Goal: Entertainment & Leisure: Consume media (video, audio)

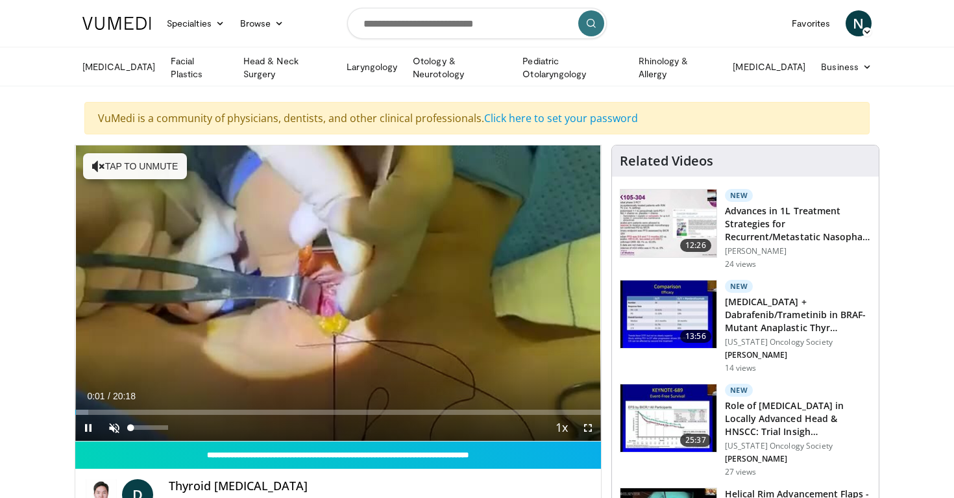
click at [112, 425] on span "Video Player" at bounding box center [114, 428] width 26 height 26
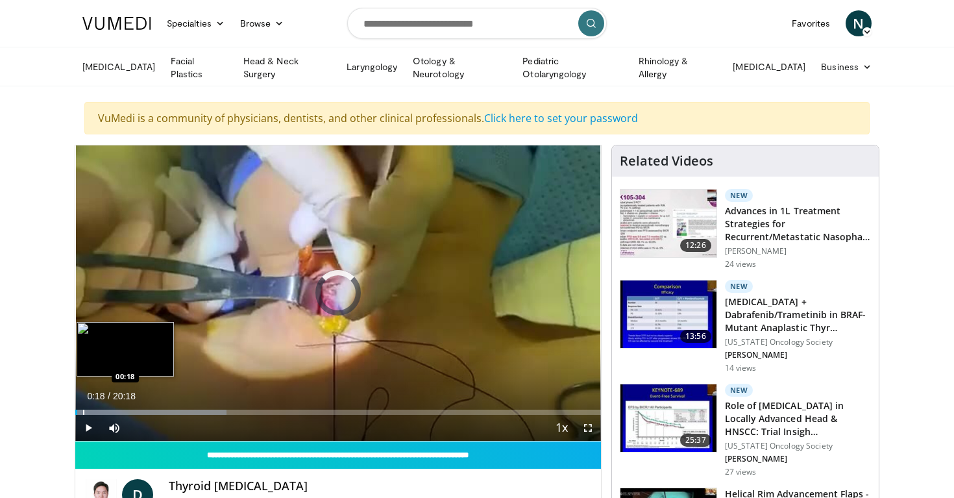
click at [83, 409] on div "Progress Bar" at bounding box center [83, 411] width 1 height 5
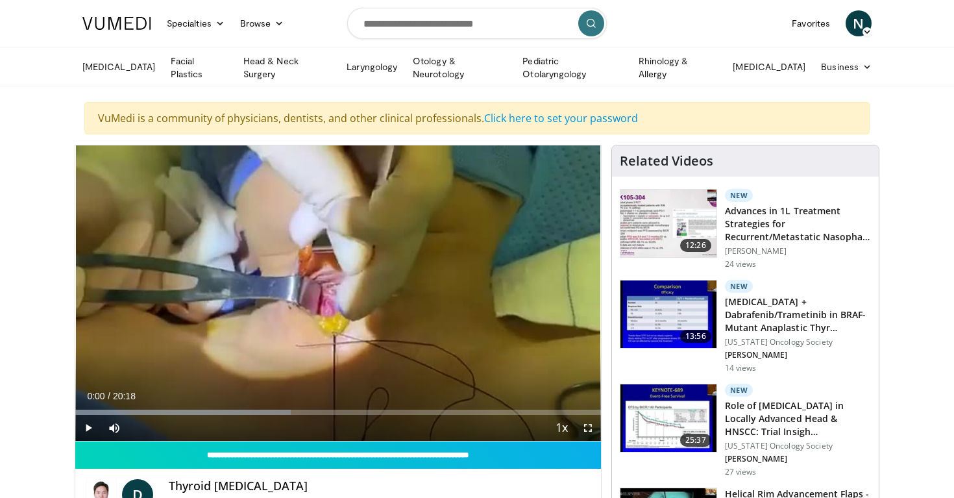
drag, startPoint x: 83, startPoint y: 409, endPoint x: 73, endPoint y: 409, distance: 9.7
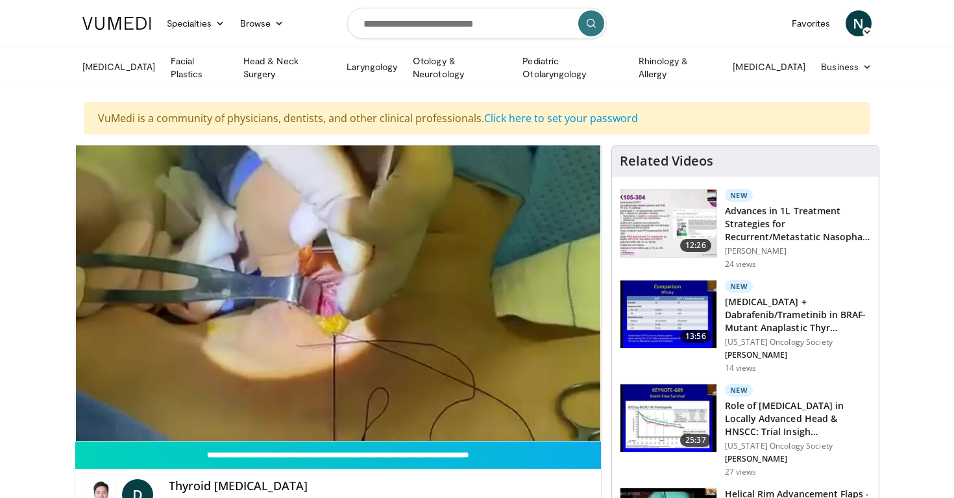
click at [549, 374] on div "10 seconds Tap to unmute" at bounding box center [337, 292] width 525 height 295
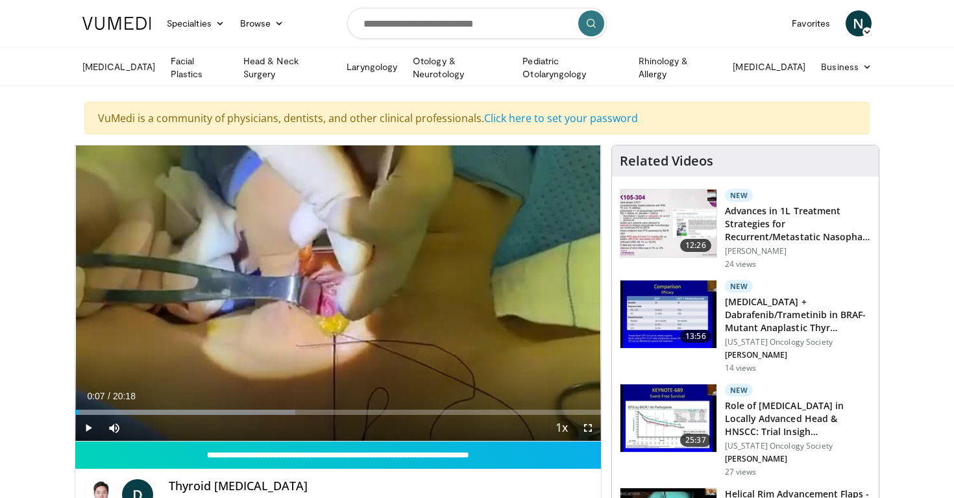
click at [90, 425] on span "Video Player" at bounding box center [88, 428] width 26 height 26
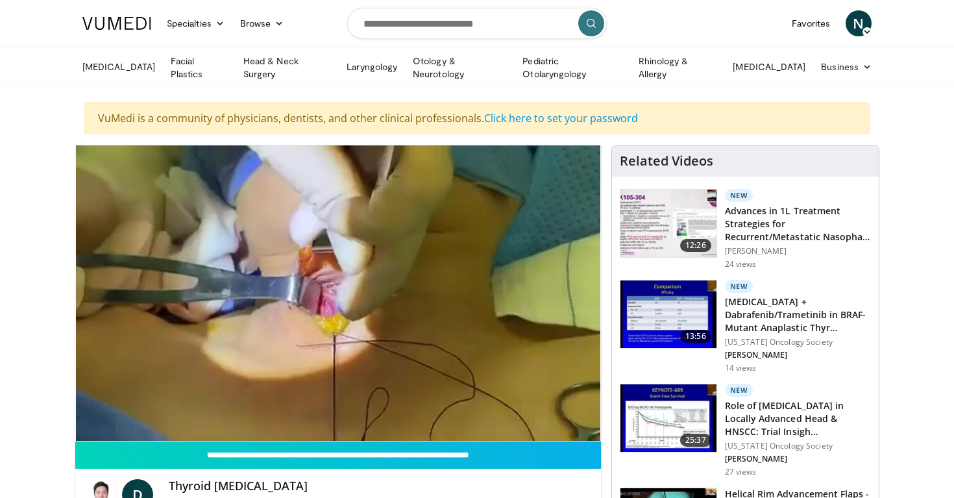
click at [319, 84] on div "Endocrine Surgery Facial Plastics Head & Neck Surgery Laryngology Otology & Neu…" at bounding box center [477, 67] width 954 height 40
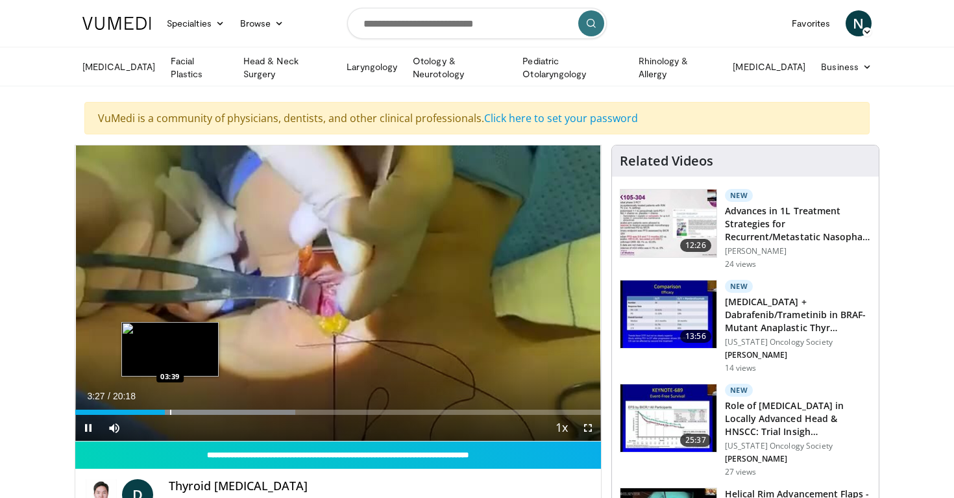
click at [170, 410] on div "Progress Bar" at bounding box center [170, 411] width 1 height 5
click at [176, 409] on div "Progress Bar" at bounding box center [174, 411] width 1 height 5
click at [182, 409] on div "Progress Bar" at bounding box center [182, 411] width 1 height 5
click at [190, 411] on div "Progress Bar" at bounding box center [190, 411] width 1 height 5
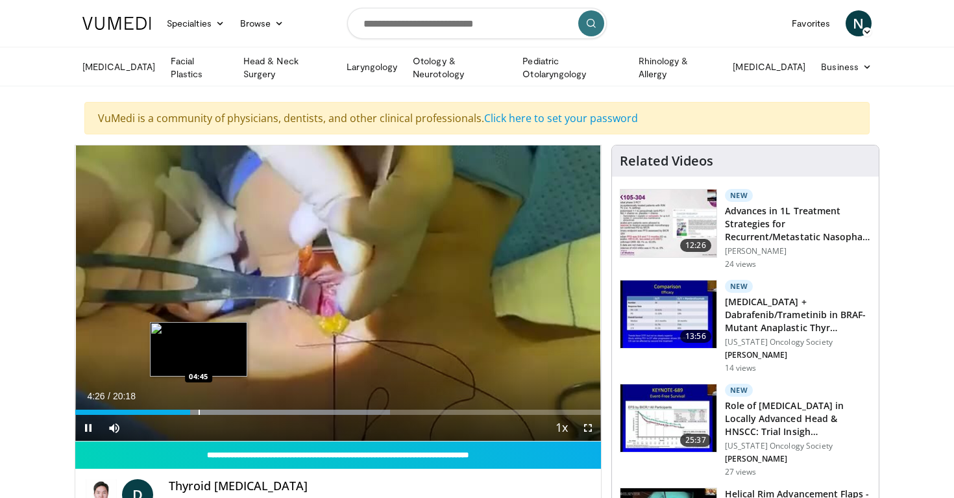
click at [200, 411] on div "Progress Bar" at bounding box center [198, 411] width 1 height 5
click at [201, 410] on div "Progress Bar" at bounding box center [200, 411] width 1 height 5
click at [216, 411] on div "Progress Bar" at bounding box center [216, 411] width 1 height 5
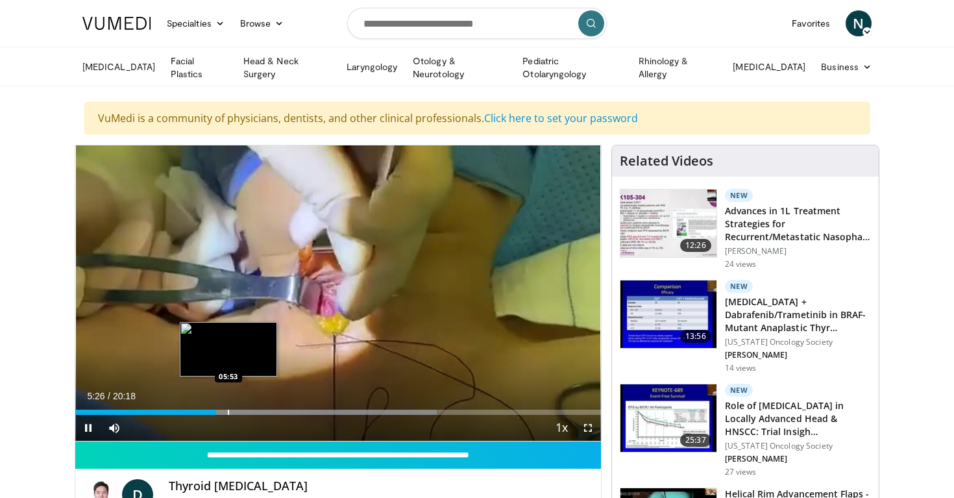
click at [228, 411] on div "Progress Bar" at bounding box center [228, 411] width 1 height 5
click at [239, 411] on div "Progress Bar" at bounding box center [239, 411] width 1 height 5
click at [248, 411] on div "Progress Bar" at bounding box center [246, 411] width 1 height 5
click at [254, 410] on div "Progress Bar" at bounding box center [253, 411] width 1 height 5
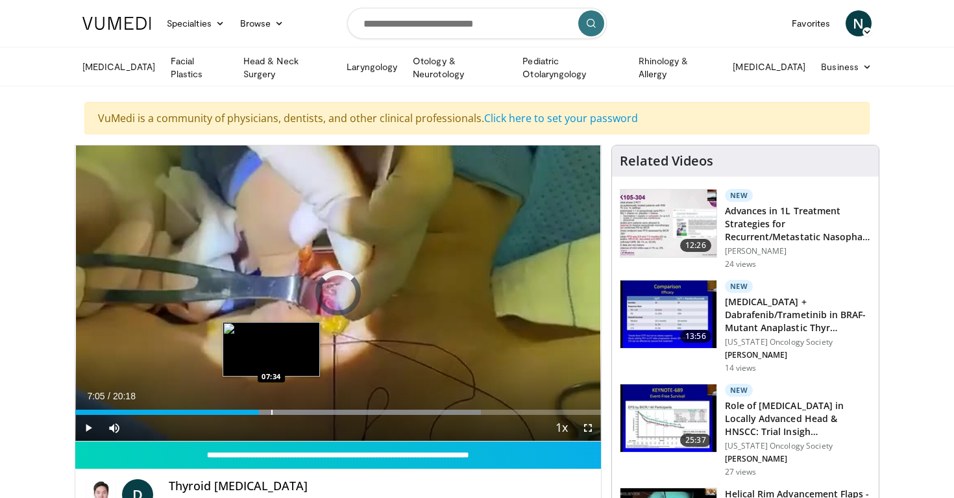
click at [271, 405] on div "Loaded : 77.17% 07:06 07:34" at bounding box center [337, 408] width 525 height 12
click at [283, 410] on div "Progress Bar" at bounding box center [283, 411] width 1 height 5
click at [287, 410] on div "Progress Bar" at bounding box center [287, 411] width 1 height 5
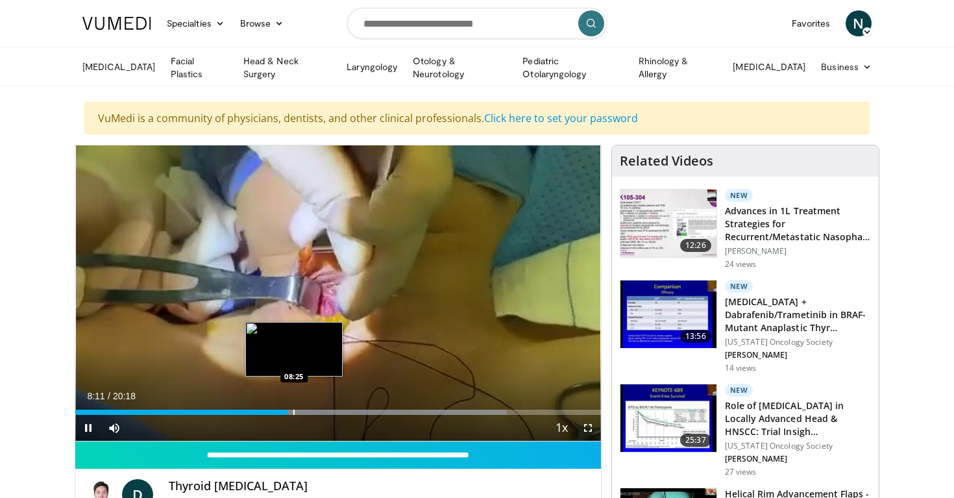
click at [295, 411] on div "Progress Bar" at bounding box center [293, 411] width 1 height 5
click at [302, 411] on div "Progress Bar" at bounding box center [302, 411] width 1 height 5
click at [313, 406] on div "Loaded : 84.42% 08:51 09:10" at bounding box center [337, 408] width 525 height 12
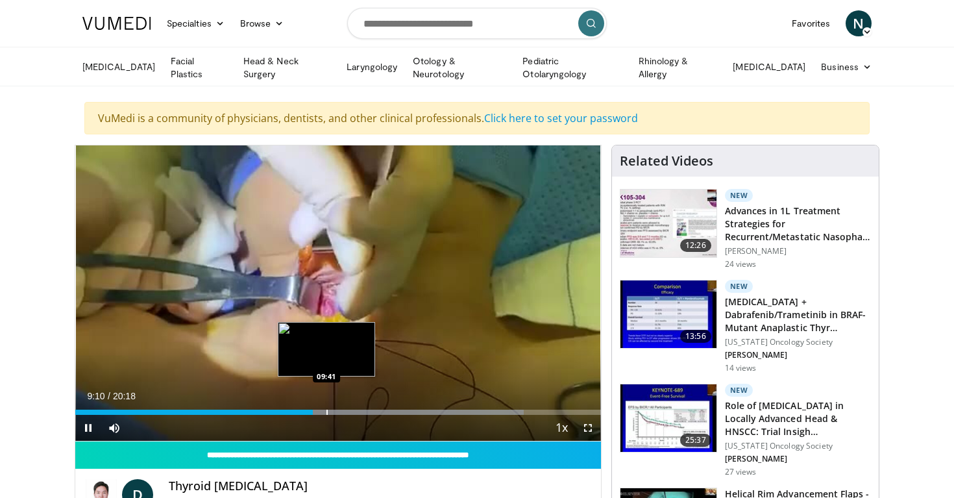
click at [326, 409] on div "Progress Bar" at bounding box center [326, 411] width 1 height 5
click at [333, 409] on div "Progress Bar" at bounding box center [332, 411] width 1 height 5
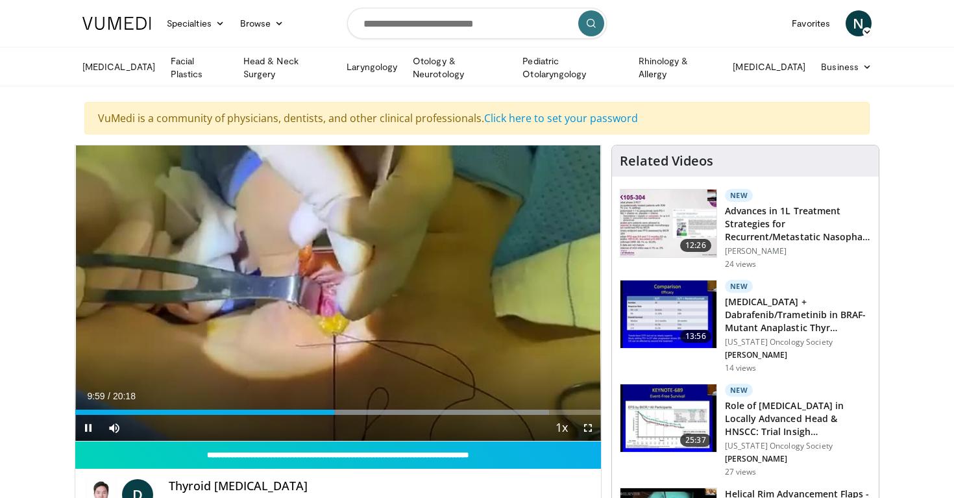
click at [341, 415] on div "Current Time 9:59 / Duration 20:18 Pause Skip Backward Skip Forward Mute 0% Loa…" at bounding box center [337, 428] width 525 height 26
click at [344, 410] on div "Progress Bar" at bounding box center [343, 411] width 1 height 5
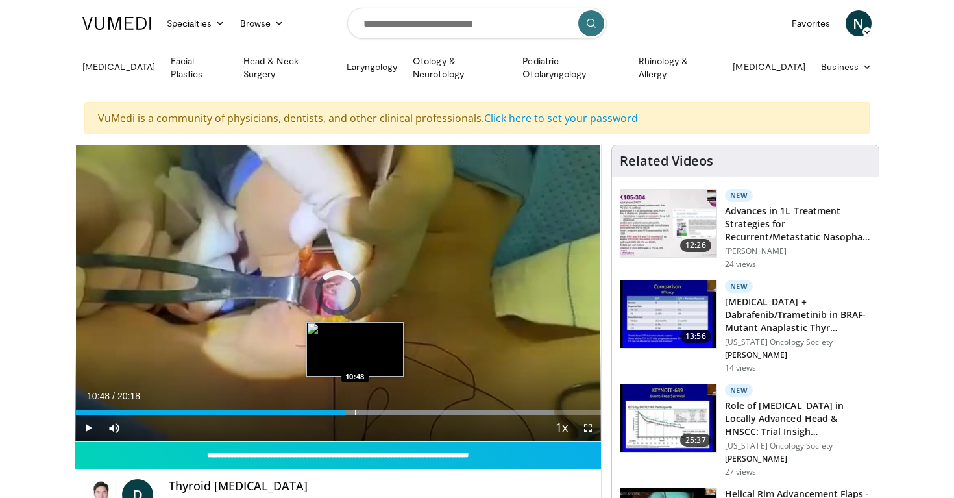
click at [355, 410] on div "Progress Bar" at bounding box center [355, 411] width 1 height 5
click at [361, 409] on div "Progress Bar" at bounding box center [361, 411] width 1 height 5
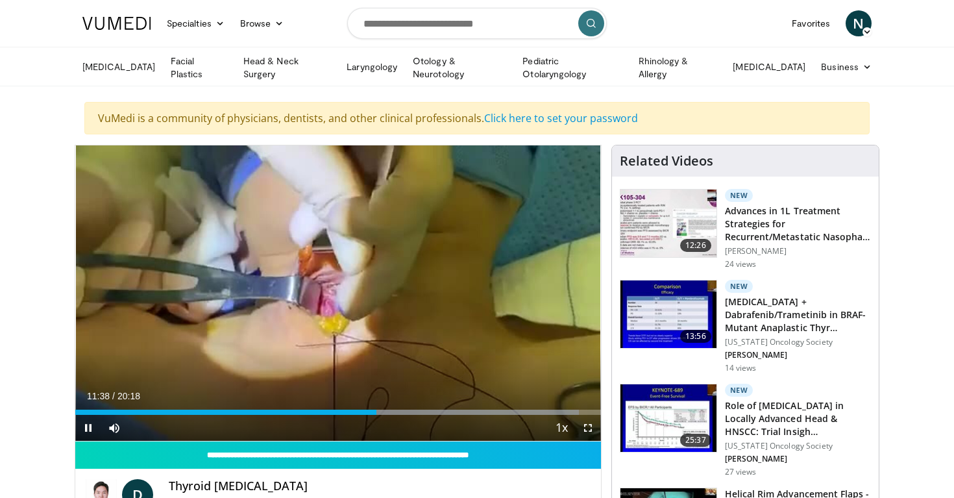
click at [385, 415] on div "Current Time 11:38 / Duration 20:18 Pause Skip Backward Skip Forward Mute 0% Lo…" at bounding box center [337, 428] width 525 height 26
click at [387, 409] on div "Progress Bar" at bounding box center [387, 411] width 1 height 5
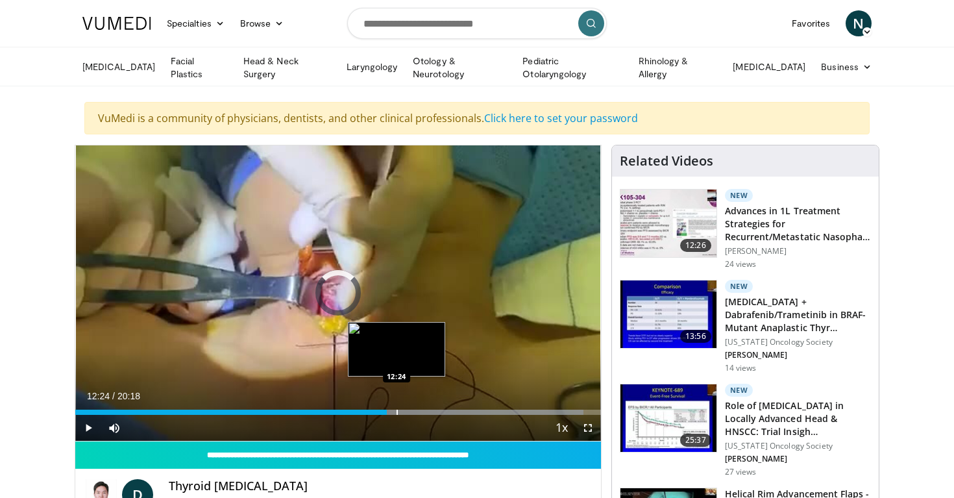
click at [396, 405] on div "Loaded : 96.71% 12:02 12:24" at bounding box center [337, 408] width 525 height 12
click at [402, 405] on div "Loaded : 99.99% 12:24 12:36" at bounding box center [337, 408] width 525 height 12
click at [409, 405] on div "Loaded : 99.98% 12:37 12:53" at bounding box center [337, 408] width 525 height 12
click at [416, 409] on div "Progress Bar" at bounding box center [416, 411] width 1 height 5
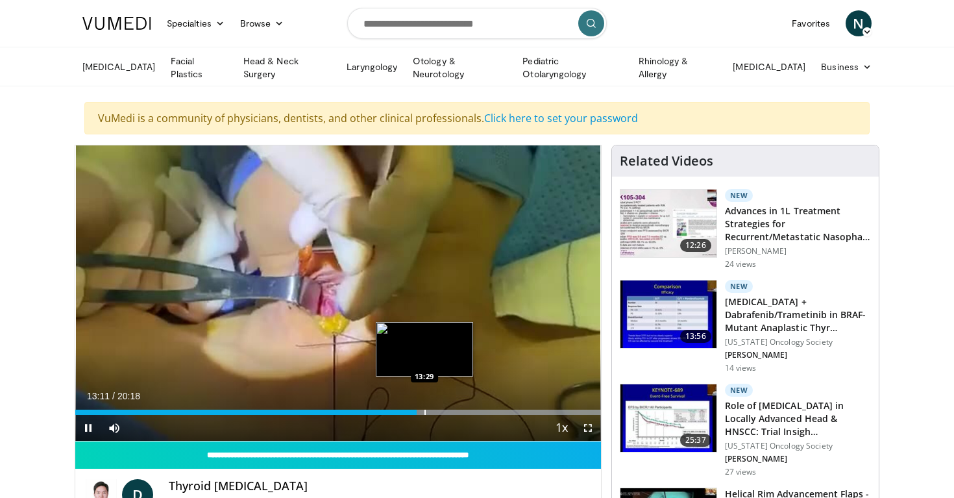
click at [424, 406] on div "Loaded : 99.98% 13:11 13:29" at bounding box center [337, 408] width 525 height 12
click at [429, 409] on div "Progress Bar" at bounding box center [429, 411] width 1 height 5
click at [433, 409] on div "Progress Bar" at bounding box center [433, 411] width 1 height 5
click at [440, 409] on div "Progress Bar" at bounding box center [440, 411] width 1 height 5
click at [445, 409] on div "Progress Bar" at bounding box center [444, 411] width 1 height 5
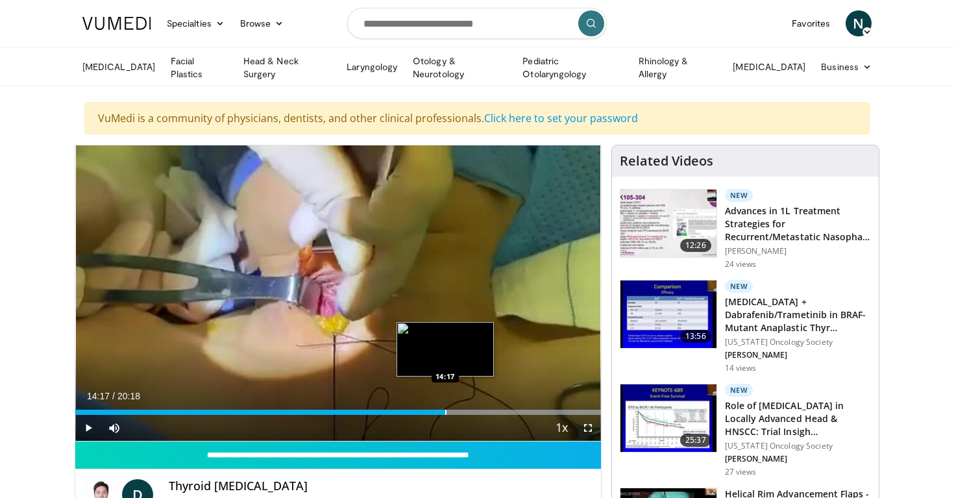
click at [445, 409] on div "Progress Bar" at bounding box center [445, 411] width 1 height 5
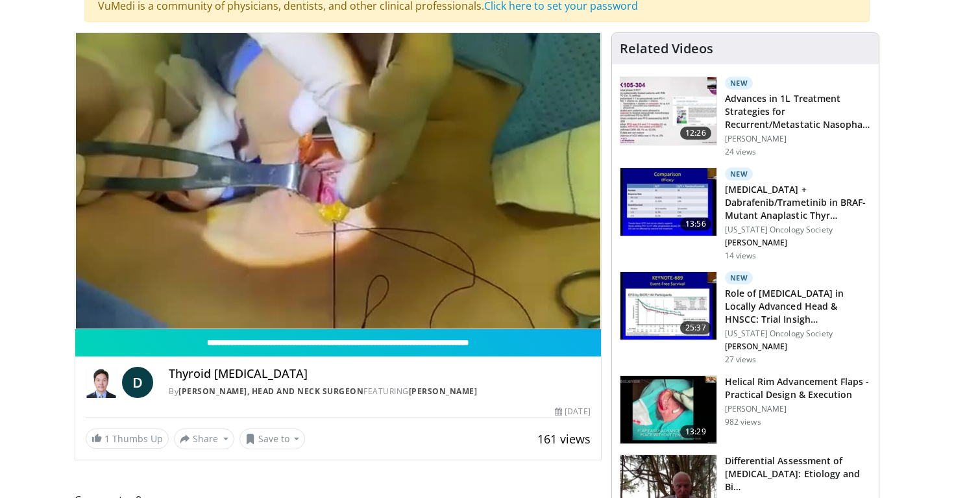
scroll to position [114, 0]
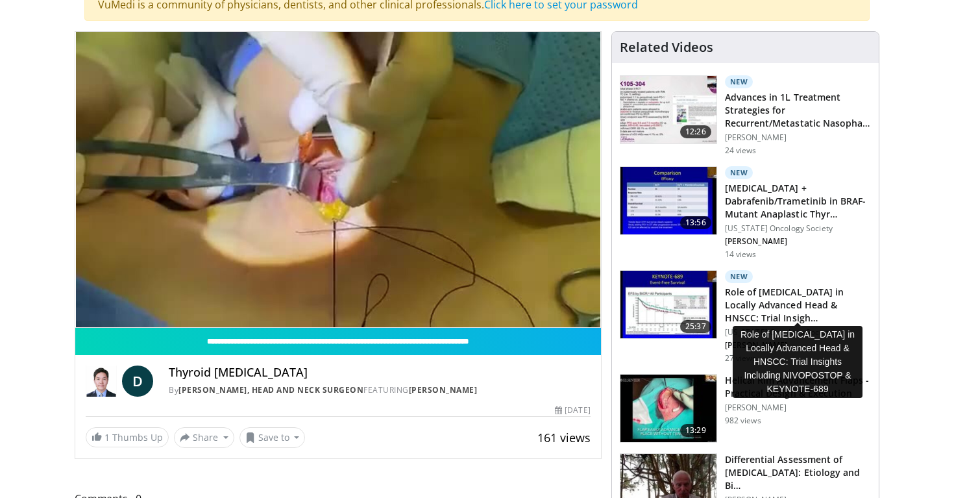
click at [733, 299] on h3 "Role of Immunotherapy in Locally Advanced Head & HNSCC: Trial Insigh…" at bounding box center [798, 304] width 146 height 39
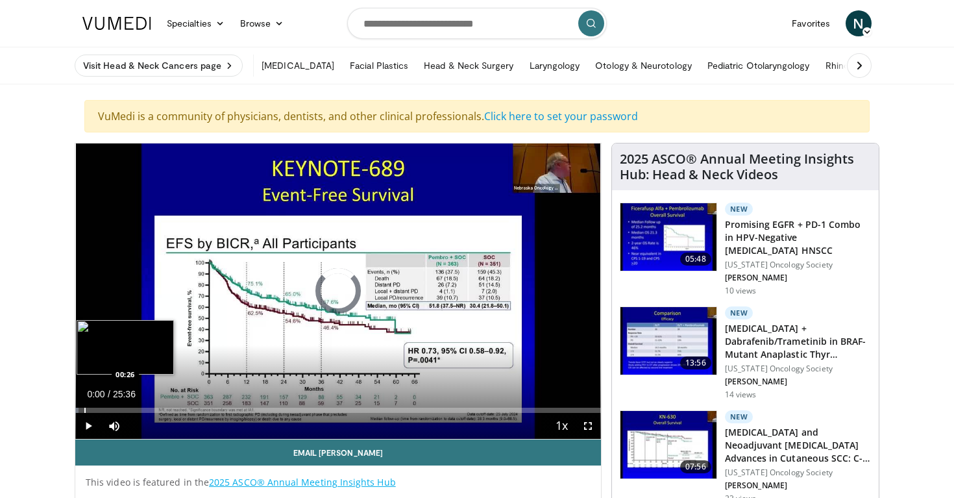
click at [84, 410] on div "Progress Bar" at bounding box center [84, 409] width 1 height 5
click at [95, 410] on div "Progress Bar" at bounding box center [95, 409] width 1 height 5
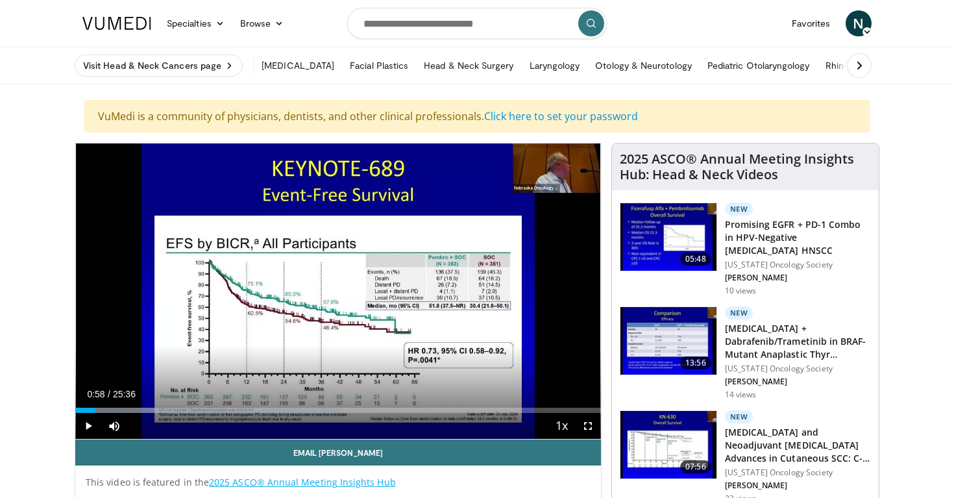
click at [112, 426] on span "Video Player" at bounding box center [114, 426] width 26 height 26
drag, startPoint x: 130, startPoint y: 427, endPoint x: 172, endPoint y: 427, distance: 42.2
click at [172, 427] on div "Mute 100%" at bounding box center [146, 426] width 91 height 26
click at [94, 421] on span "Video Player" at bounding box center [88, 426] width 26 height 26
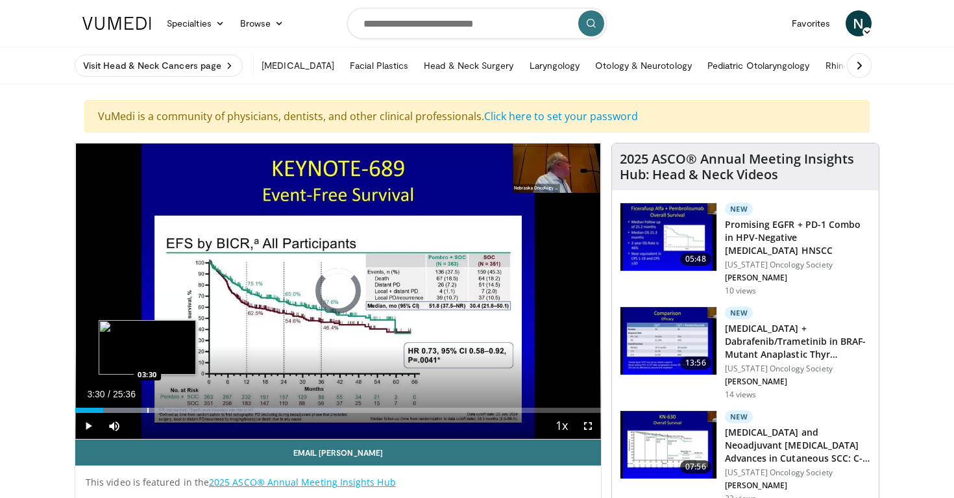
click at [147, 409] on div "Progress Bar" at bounding box center [147, 409] width 1 height 5
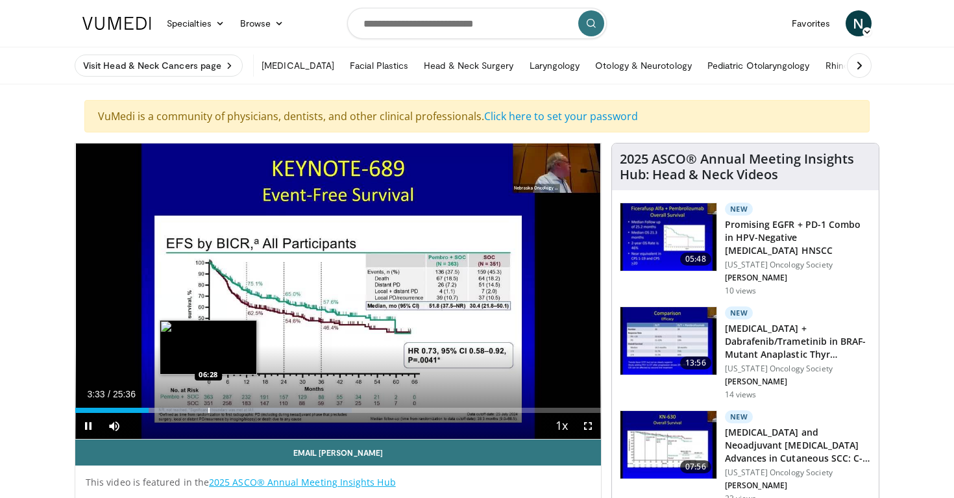
click at [208, 408] on div "Progress Bar" at bounding box center [208, 409] width 1 height 5
